Goal: Information Seeking & Learning: Learn about a topic

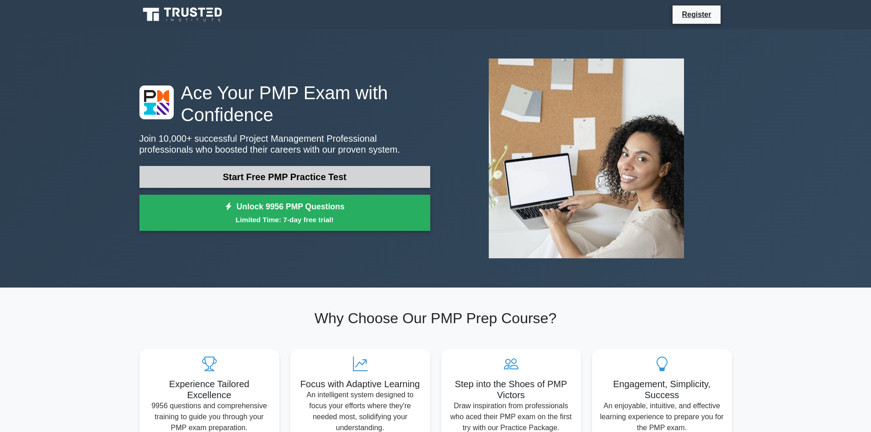
click at [338, 180] on link "Start Free PMP Practice Test" at bounding box center [284, 177] width 291 height 22
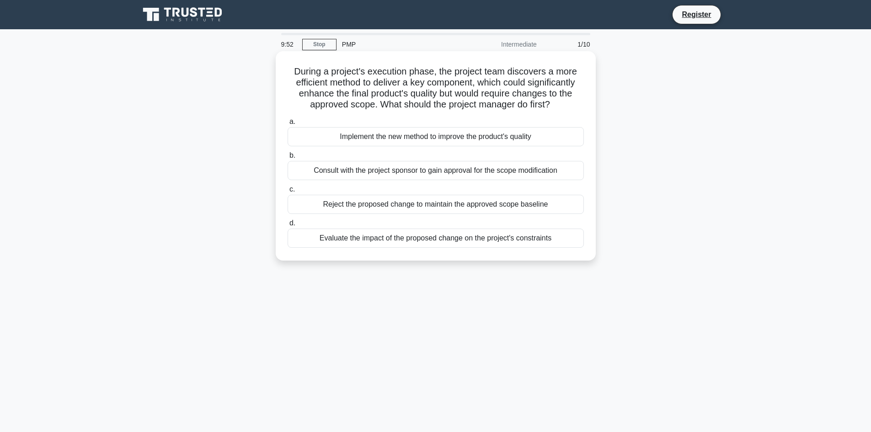
click at [418, 140] on div "Implement the new method to improve the product's quality" at bounding box center [436, 136] width 296 height 19
click at [288, 125] on input "a. Implement the new method to improve the product's quality" at bounding box center [288, 122] width 0 height 6
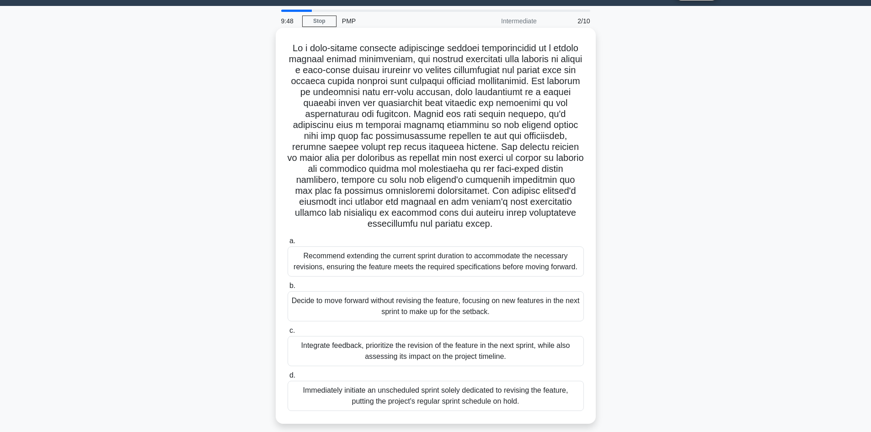
scroll to position [46, 0]
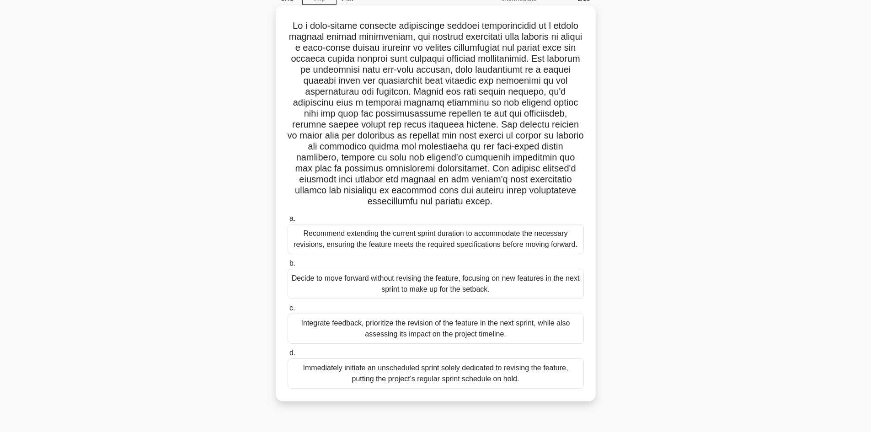
click at [324, 235] on div "Recommend extending the current sprint duration to accommodate the necessary re…" at bounding box center [436, 239] width 296 height 30
click at [288, 222] on input "a. Recommend extending the current sprint duration to accommodate the necessary…" at bounding box center [288, 219] width 0 height 6
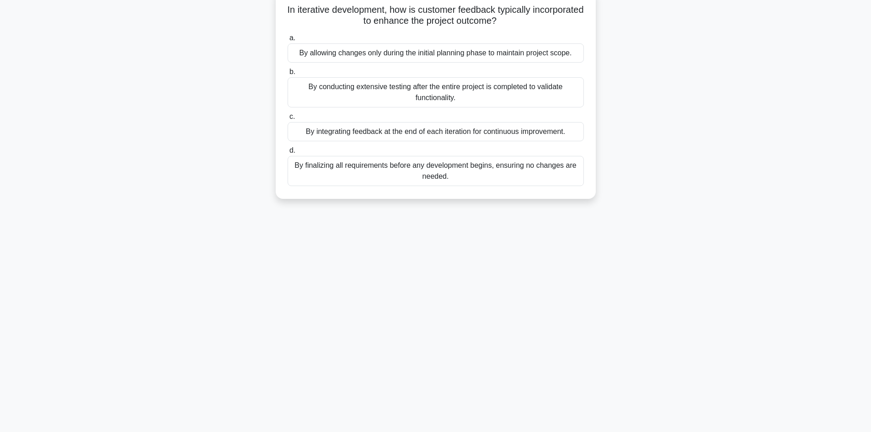
scroll to position [0, 0]
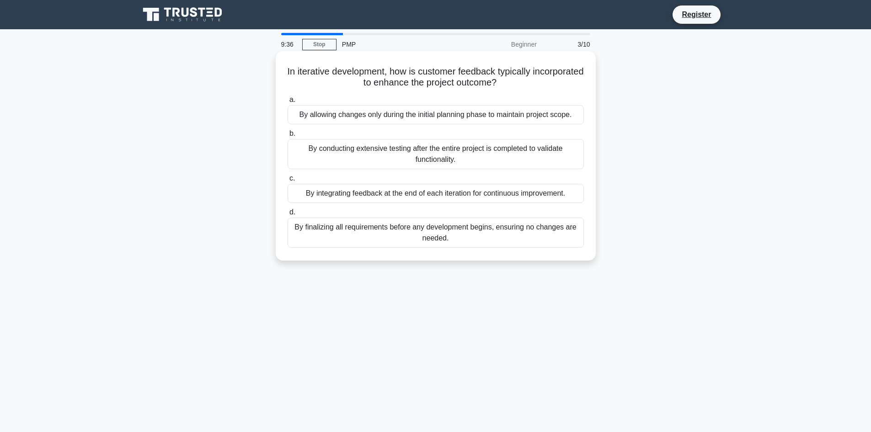
click at [371, 113] on div "By allowing changes only during the initial planning phase to maintain project …" at bounding box center [436, 114] width 296 height 19
click at [288, 103] on input "a. By allowing changes only during the initial planning phase to maintain proje…" at bounding box center [288, 100] width 0 height 6
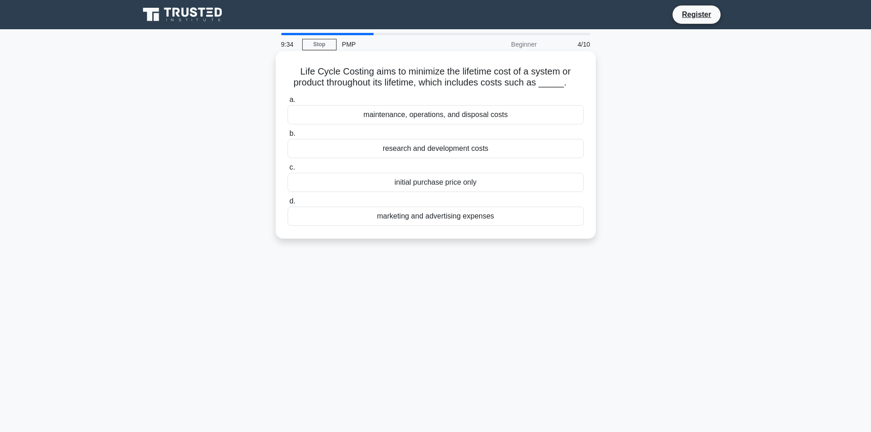
click at [390, 214] on div "marketing and advertising expenses" at bounding box center [436, 216] width 296 height 19
click at [288, 204] on input "d. marketing and advertising expenses" at bounding box center [288, 201] width 0 height 6
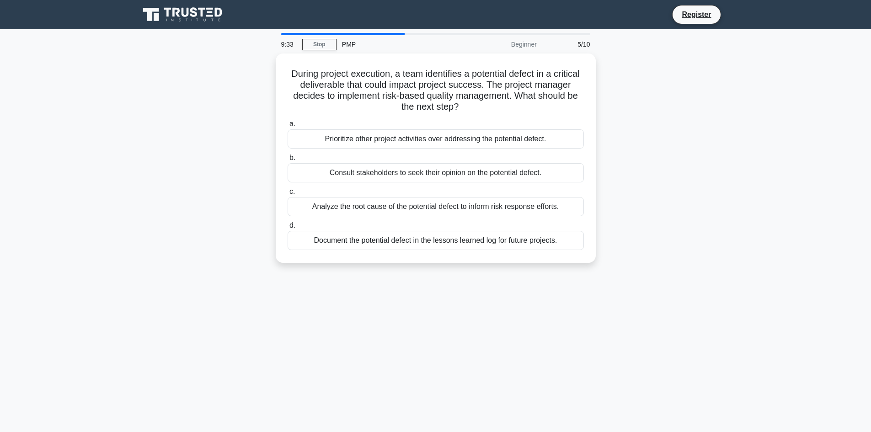
click at [390, 214] on div "Analyze the root cause of the potential defect to inform risk response efforts." at bounding box center [436, 206] width 296 height 19
click at [288, 195] on input "c. Analyze the root cause of the potential defect to inform risk response effor…" at bounding box center [288, 192] width 0 height 6
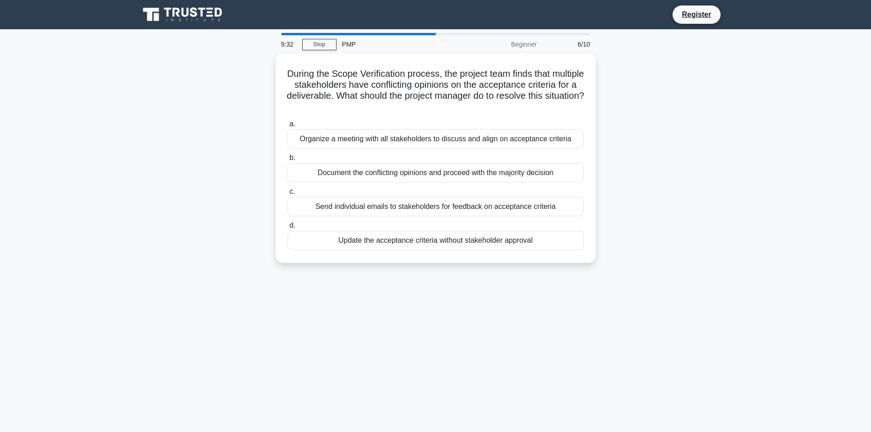
click at [390, 214] on div "Send individual emails to stakeholders for feedback on acceptance criteria" at bounding box center [436, 206] width 296 height 19
click at [288, 195] on input "c. Send individual emails to stakeholders for feedback on acceptance criteria" at bounding box center [288, 192] width 0 height 6
